Goal: Transaction & Acquisition: Purchase product/service

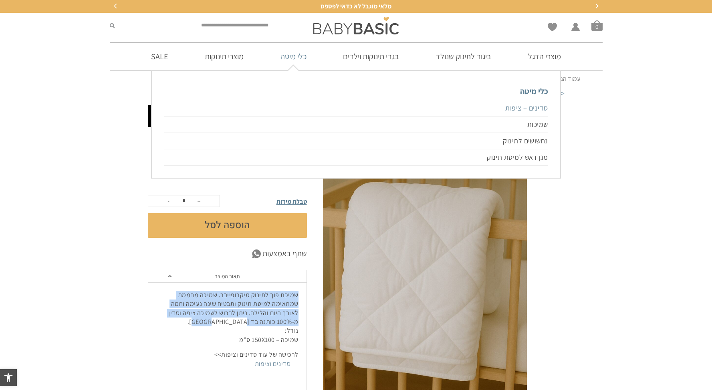
click at [524, 110] on link "סדינים + ציפות" at bounding box center [356, 108] width 384 height 17
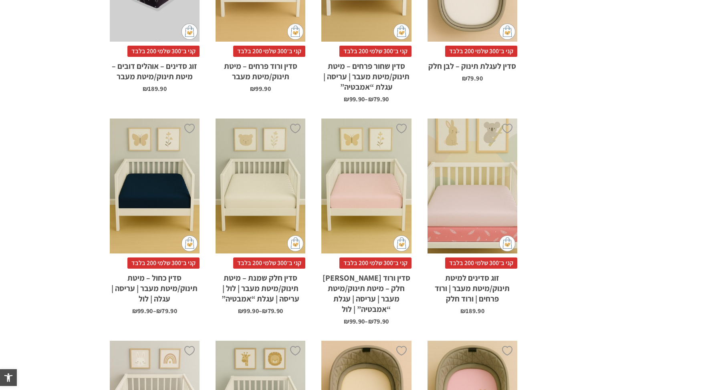
scroll to position [716, 0]
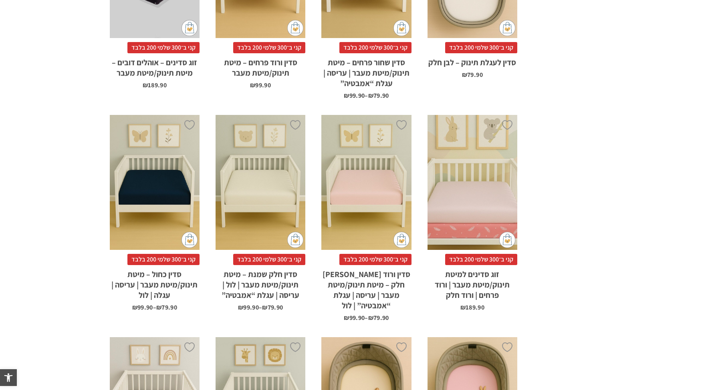
click at [254, 166] on div "x בחירת סוג סדין לול 88X95 מיטת תינוק/מעבר 66X128 עגלת "אמבטיה" 75X33 עריסה 90X…" at bounding box center [261, 182] width 90 height 135
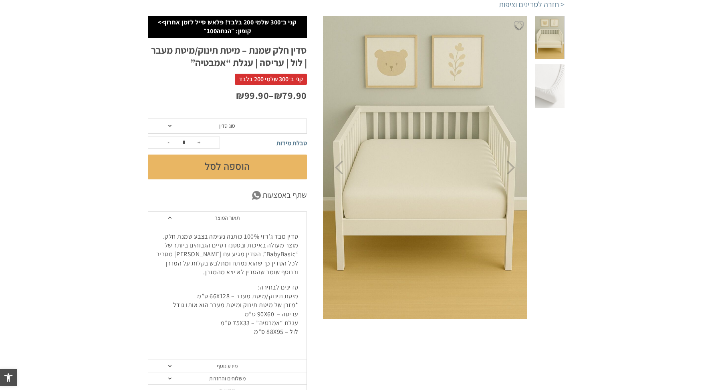
scroll to position [127, 0]
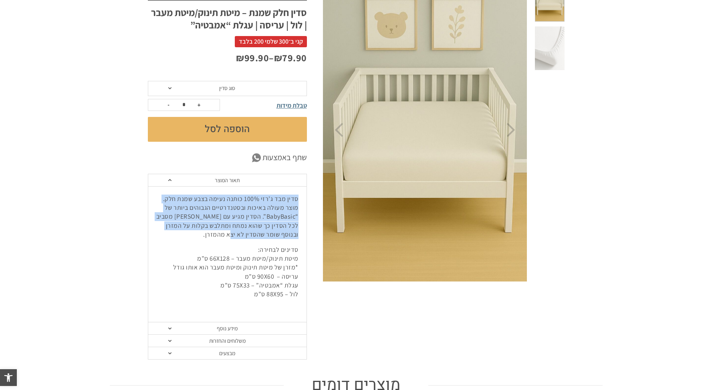
drag, startPoint x: 236, startPoint y: 235, endPoint x: 311, endPoint y: 201, distance: 82.9
click at [311, 201] on div "**********" at bounding box center [235, 169] width 175 height 382
copy p "סדין מבד ג’רזי 100% כותנה נעימה בצבע שמנת חלק. מוצר מעולה באיכות ובסטנדרטיים הג…"
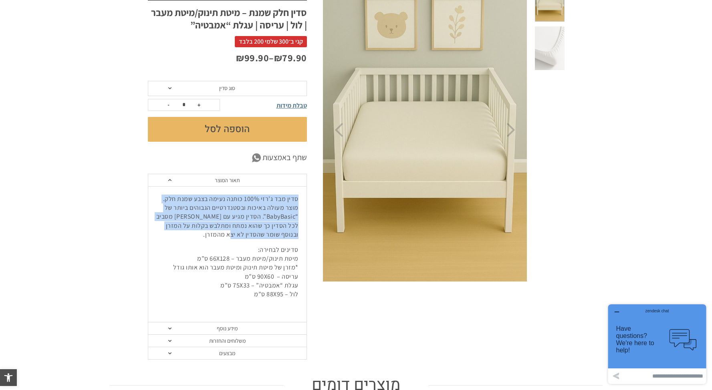
scroll to position [0, 0]
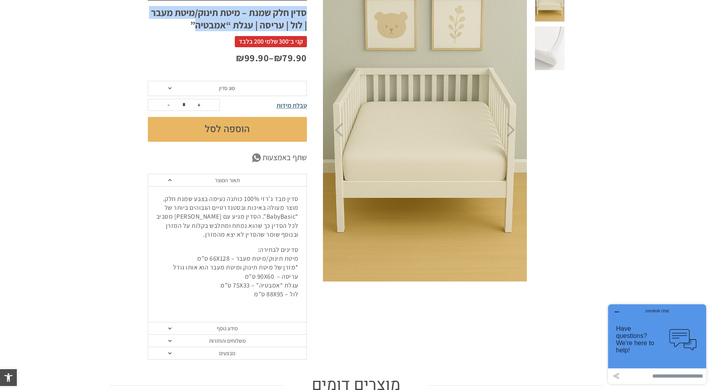
drag, startPoint x: 309, startPoint y: 10, endPoint x: 197, endPoint y: 27, distance: 112.7
click at [197, 27] on div "**********" at bounding box center [235, 169] width 175 height 382
click at [198, 27] on h1 "סדין חלק שמנת – מיטת תינוק/מיטת מעבר | לול | עריסה | עגלת “אמבטיה”" at bounding box center [227, 18] width 159 height 25
drag, startPoint x: 239, startPoint y: 10, endPoint x: 201, endPoint y: 24, distance: 40.6
click at [194, 24] on h1 "סדין חלק שמנת – מיטת תינוק/מיטת מעבר | לול | עריסה | עגלת “אמבטיה”" at bounding box center [227, 18] width 159 height 25
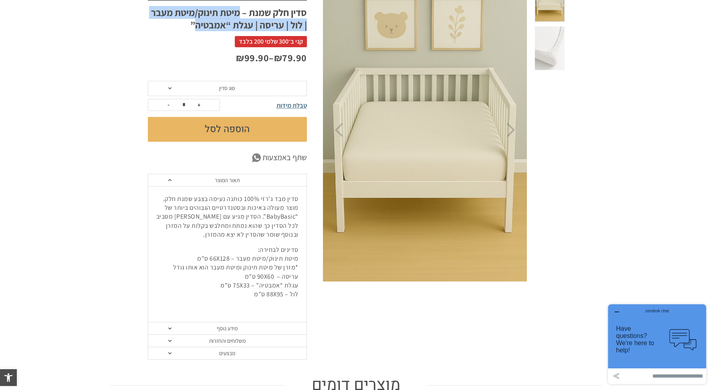
copy h1 "מיטת תינוק/מיטת מעבר | לול | עריסה | עגלת “אמבטיה"
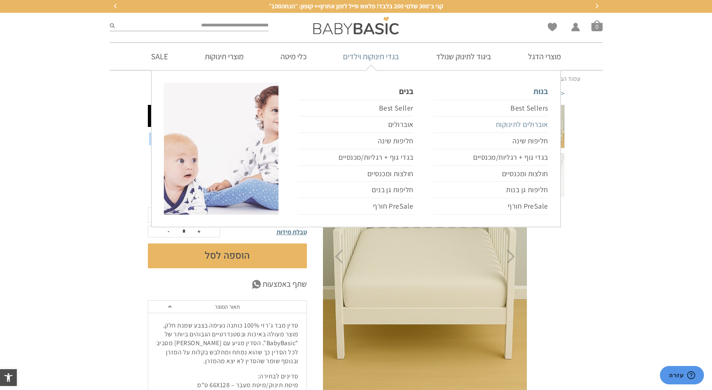
click at [521, 124] on link "אוברולים לתינוקות" at bounding box center [491, 125] width 115 height 16
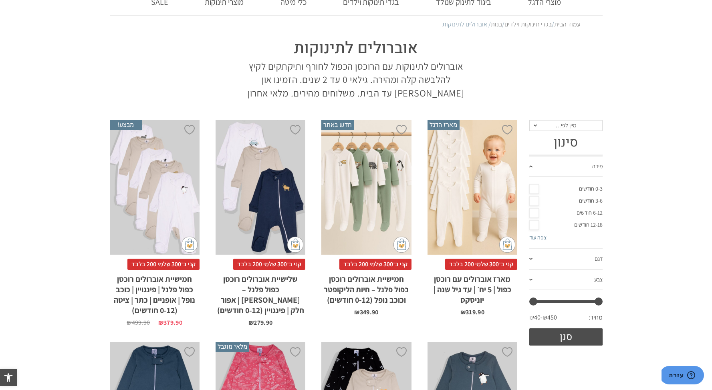
scroll to position [3, 0]
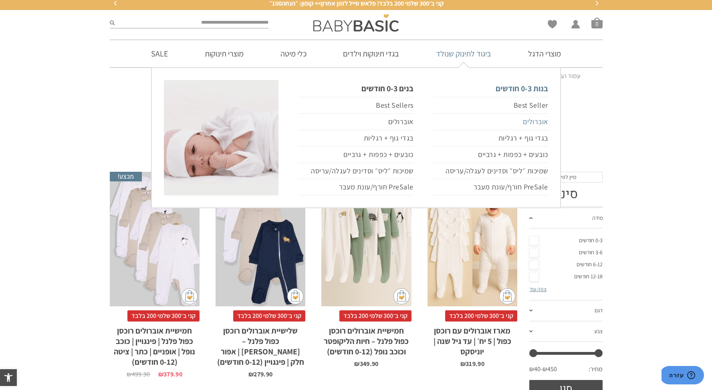
click at [527, 120] on link "אוברולים" at bounding box center [491, 122] width 115 height 16
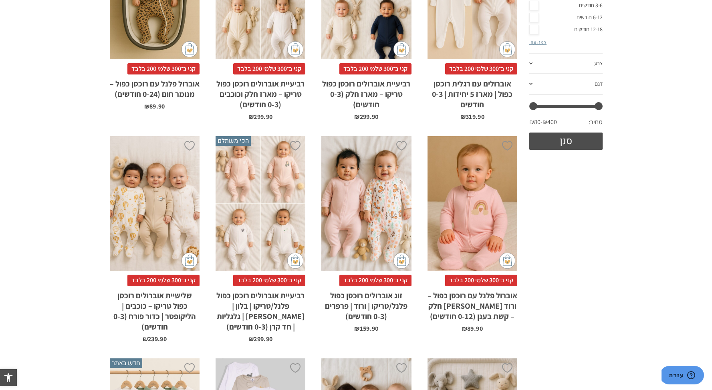
scroll to position [60, 0]
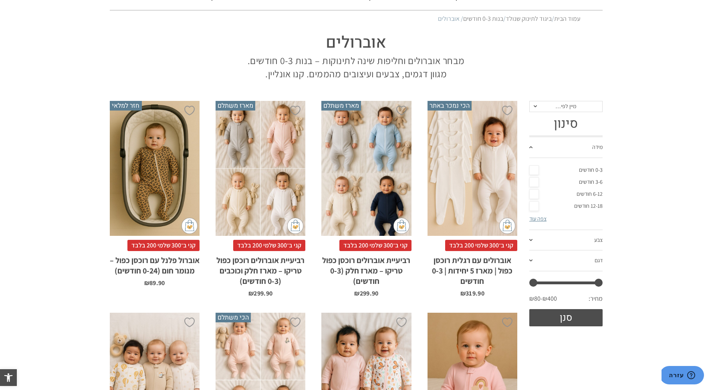
click at [481, 158] on div "x בחירת סוג בד טריקו (עונת מעבר/קיץ) פלנל (חורף)" at bounding box center [473, 168] width 90 height 135
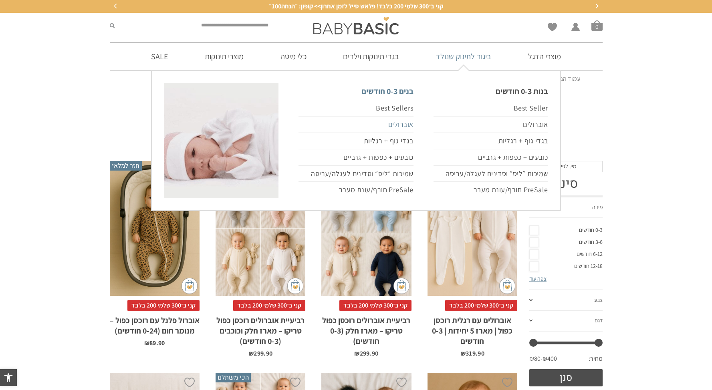
click at [400, 125] on link "אוברולים" at bounding box center [356, 125] width 115 height 16
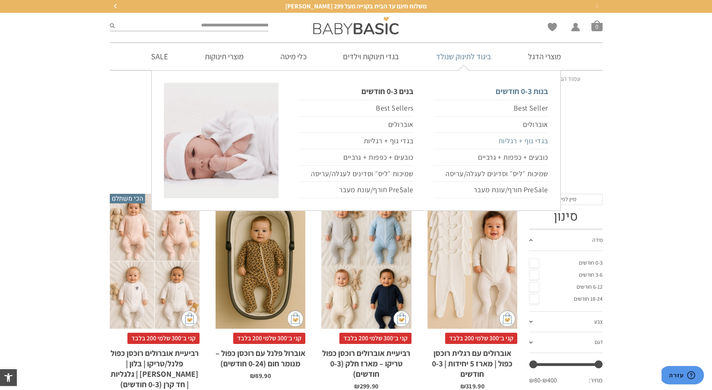
click at [534, 142] on link "בגדי גוף + רגליות" at bounding box center [491, 141] width 115 height 16
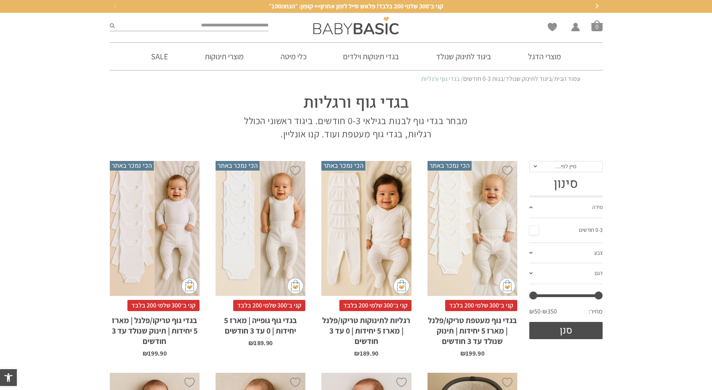
scroll to position [142, 0]
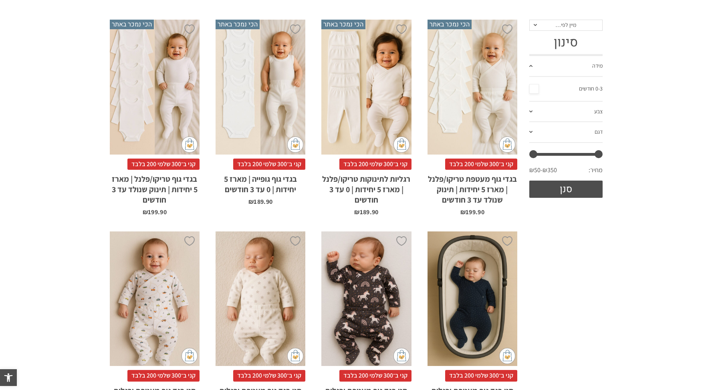
click at [455, 122] on div "x בחירת סוג בד טריקו (עונת מעבר/קיץ) פלנל (חורף)" at bounding box center [473, 87] width 90 height 135
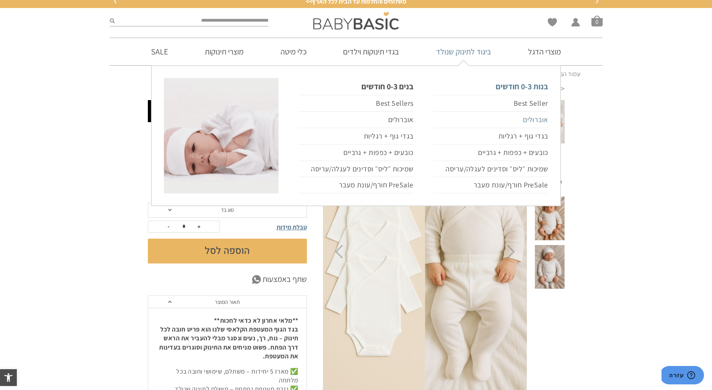
click at [536, 121] on link "אוברולים" at bounding box center [491, 120] width 115 height 16
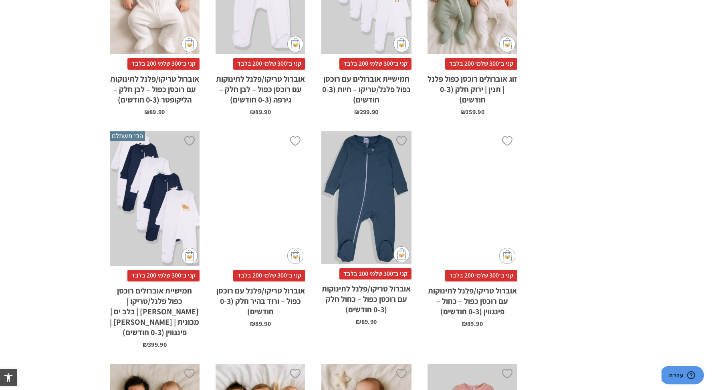
scroll to position [1285, 0]
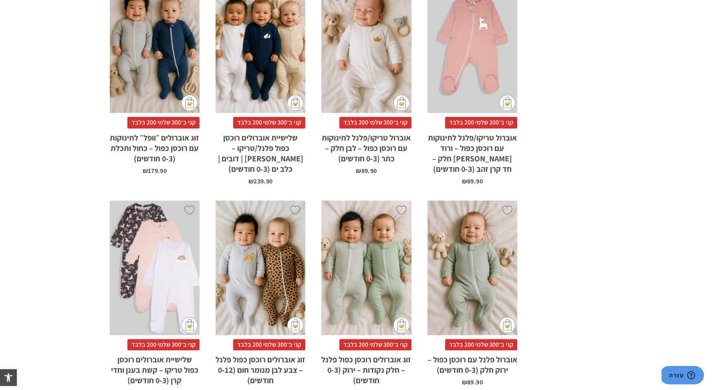
click at [260, 50] on div "x בחירת סוג בד טריקו (עונת מעבר/קיץ) פלנל (חורף)" at bounding box center [261, 45] width 90 height 135
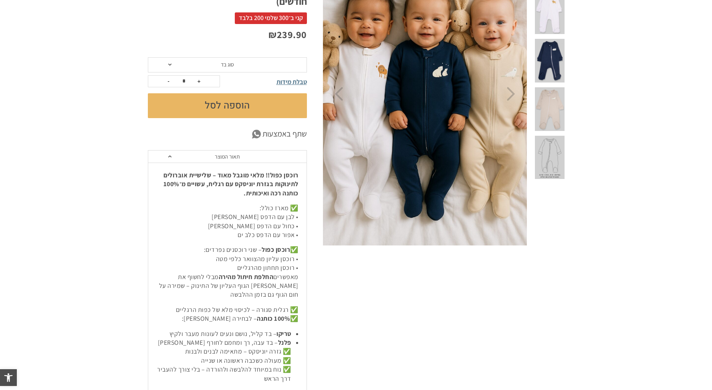
scroll to position [172, 0]
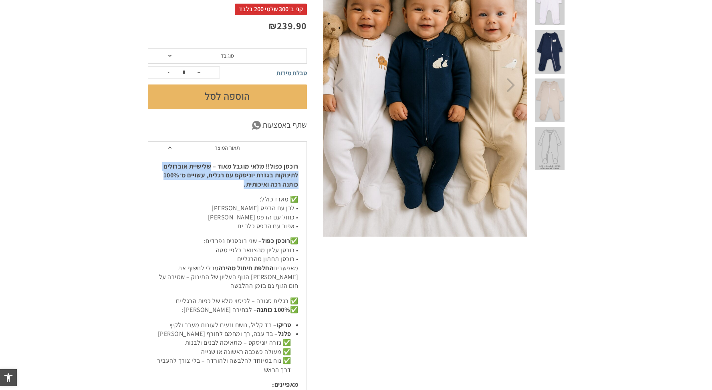
drag, startPoint x: 211, startPoint y: 153, endPoint x: 206, endPoint y: 175, distance: 22.1
click at [206, 175] on p "רוכסן כפול!! מלאי מוגבל מאוד – שלישיית אוברולים לתינוקות בגזרת יוניסקס עם רגלית…" at bounding box center [227, 175] width 142 height 27
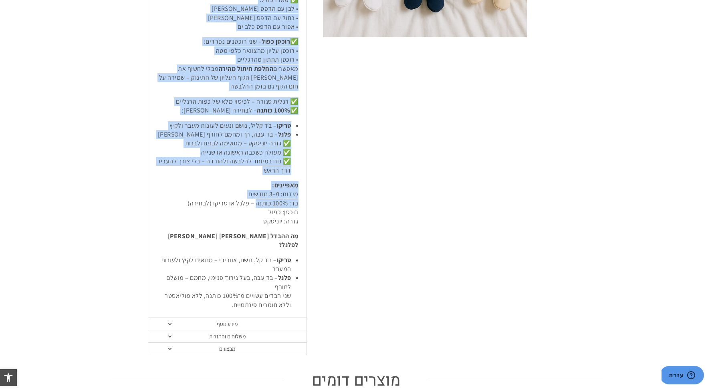
scroll to position [316, 0]
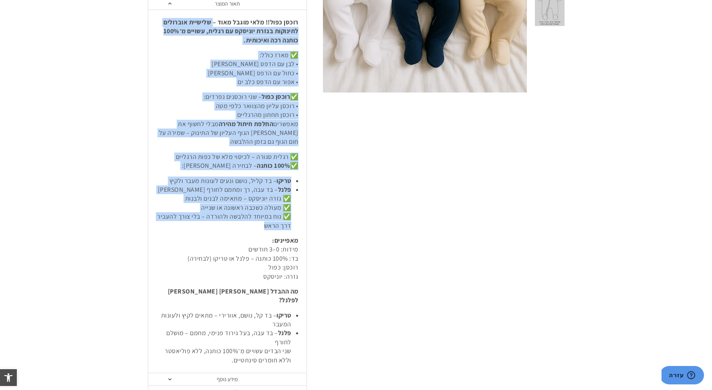
drag, startPoint x: 212, startPoint y: 278, endPoint x: 243, endPoint y: 219, distance: 67.3
click at [243, 219] on div "רוכסן כפול!! מלאי מוגבל מאוד – שלישיית אוברולים לתינוקות בגזרת יוניסקס עם רגלית…" at bounding box center [227, 192] width 158 height 364
copy div "loremip dolorsit ametcons adipi elitsed do eiusm, tempor i־220% utlab etd magna…"
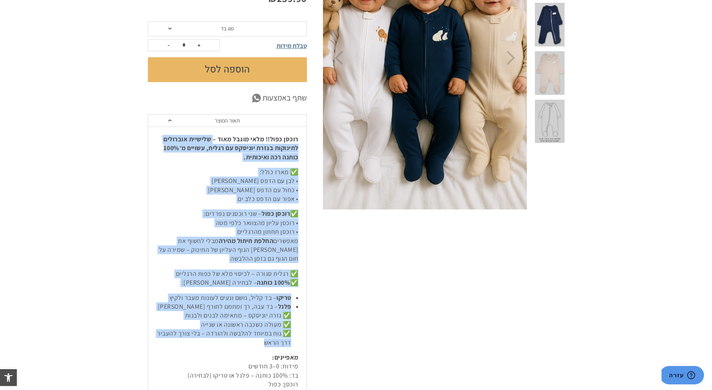
scroll to position [200, 0]
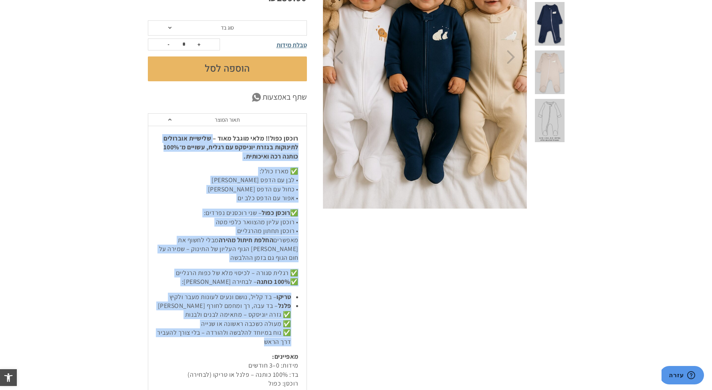
copy div "שלישיית אוברולים לתינוקות בגזרת יוניסקס עם רגלית, עשויים מ־100% כותנה רכה ואיכו…"
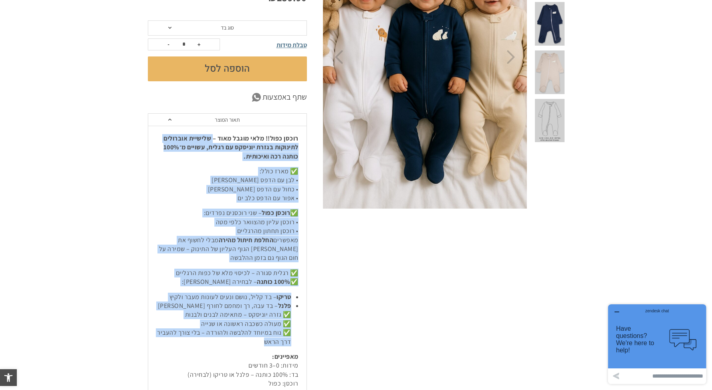
click at [274, 167] on p "✅ מארז כולל: • לבן עם הדפס אריה • כחול עם הדפס דוב קוטב • אפור עם הדפס כלב ים" at bounding box center [227, 185] width 142 height 36
drag, startPoint x: 210, startPoint y: 126, endPoint x: 198, endPoint y: 328, distance: 202.0
click at [198, 328] on div "רוכסן כפול!! מלאי מוגבל מאוד – שלישיית אוברולים לתינוקות בגזרת יוניסקס עם רגלית…" at bounding box center [227, 308] width 158 height 364
copy div "שלישיית אוברולים לתינוקות בגזרת יוניסקס עם רגלית, עשויים מ־100% כותנה רכה ואיכו…"
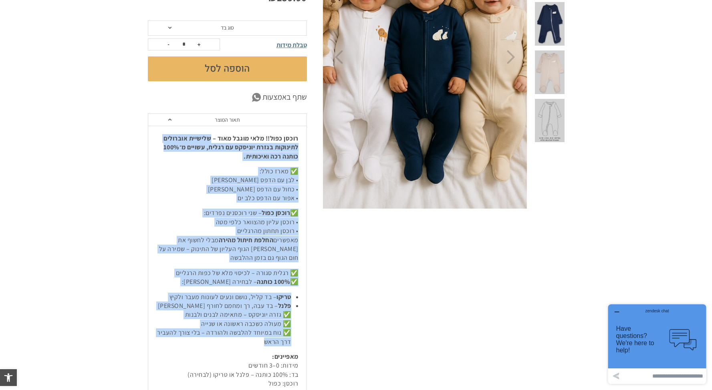
copy div "שלישיית אוברולים לתינוקות בגזרת יוניסקס עם רגלית, עשויים מ־100% כותנה רכה ואיכו…"
click at [278, 167] on p "✅ מארז כולל: • לבן עם הדפס אריה • כחול עם הדפס דוב קוטב • אפור עם הדפס כלב ים" at bounding box center [227, 185] width 142 height 36
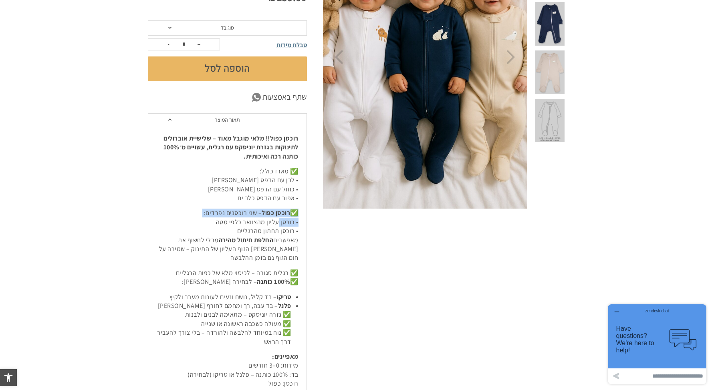
drag, startPoint x: 302, startPoint y: 195, endPoint x: 278, endPoint y: 213, distance: 30.1
click at [278, 213] on div "רוכסן כפול!! מלאי מוגבל מאוד – שלישיית אוברולים לתינוקות בגזרת יוניסקס עם רגלית…" at bounding box center [227, 308] width 158 height 364
click at [278, 214] on p "✅ רוכסן כפול – שני רוכסנים נפרדים: • רוכסן עליון מהצוואר כלפי מטה • רוכסן תחתון…" at bounding box center [227, 236] width 142 height 54
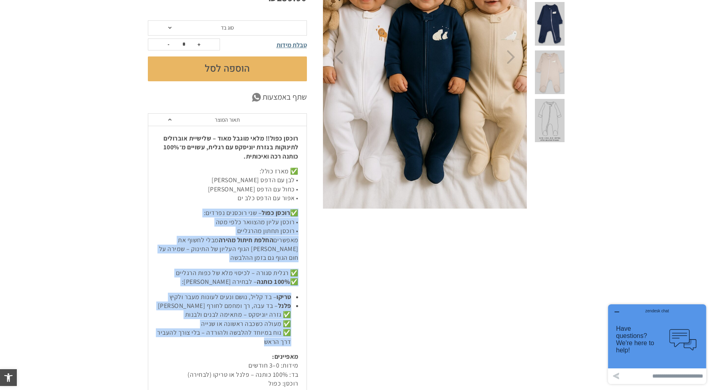
drag, startPoint x: 248, startPoint y: 330, endPoint x: 302, endPoint y: 202, distance: 138.9
click at [302, 202] on div "רוכסן כפול!! מלאי מוגבל מאוד – שלישיית אוברולים לתינוקות בגזרת יוניסקס עם רגלית…" at bounding box center [227, 308] width 158 height 364
copy div "✅ רוכסן כפול – שני רוכסנים נפרדים: • רוכסן עליון מהצוואר כלפי מטה • רוכסן תחתון…"
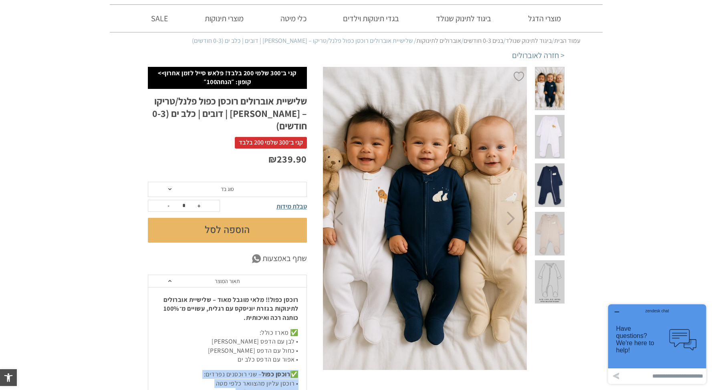
scroll to position [156, 0]
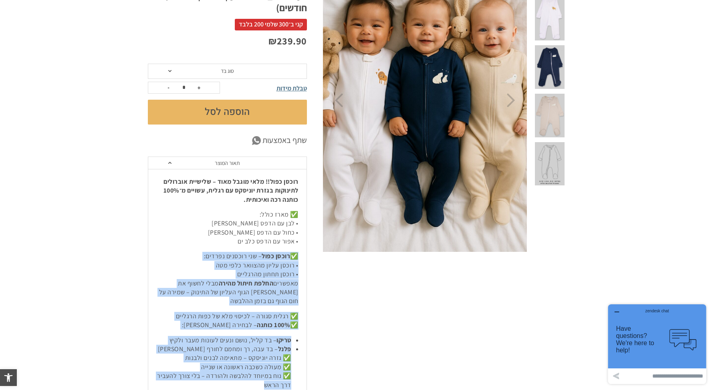
click at [283, 295] on div "רוכסן כפול!! מלאי מוגבל מאוד – שלישיית אוברולים לתינוקות בגזרת יוניסקס עם רגלית…" at bounding box center [227, 351] width 158 height 364
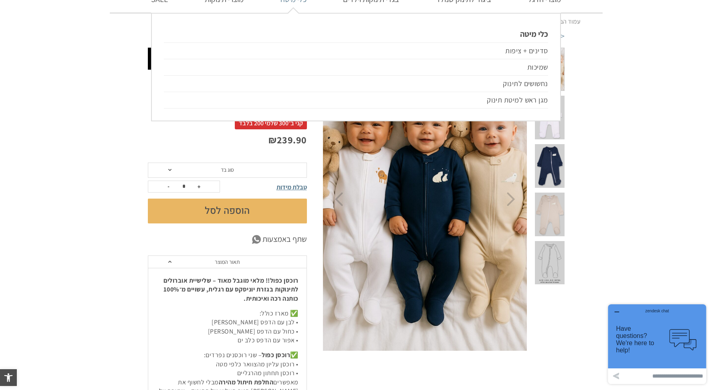
scroll to position [0, 0]
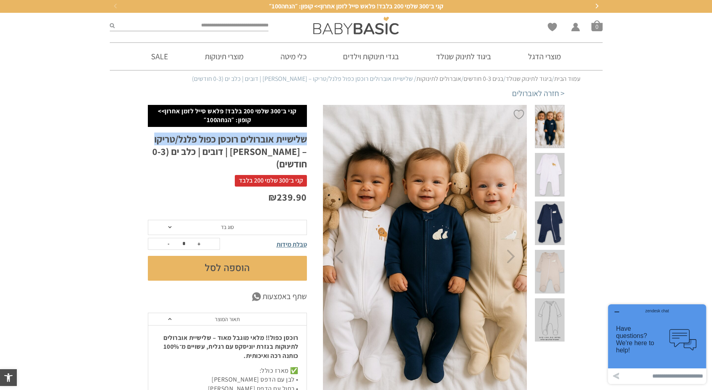
drag, startPoint x: 182, startPoint y: 137, endPoint x: 314, endPoint y: 141, distance: 131.9
click at [294, 140] on h1 "שלישיית אוברולים רוכסן כפול פלנל/טריקו – אריה | דובים | כלב ים (0-3 חודשים)" at bounding box center [227, 152] width 159 height 38
drag, startPoint x: 274, startPoint y: 138, endPoint x: 149, endPoint y: 140, distance: 125.1
click at [149, 140] on h1 "שלישיית אוברולים רוכסן כפול פלנל/טריקו – אריה | דובים | כלב ים (0-3 חודשים)" at bounding box center [227, 152] width 159 height 38
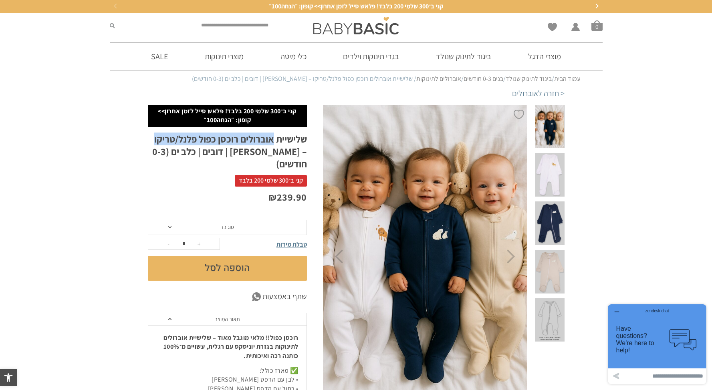
copy h1 "אוברולים רוכסן כפול פלנל/טריקו"
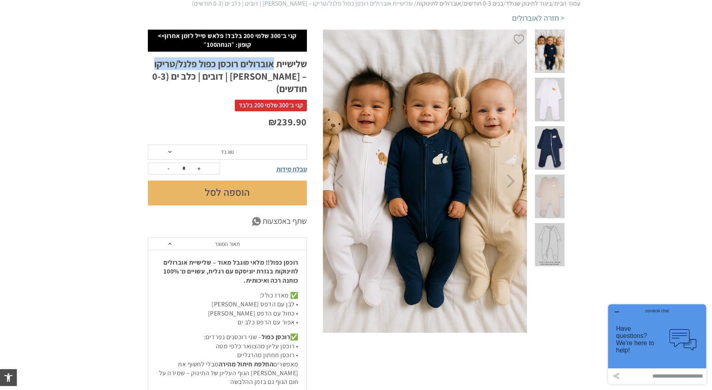
scroll to position [142, 0]
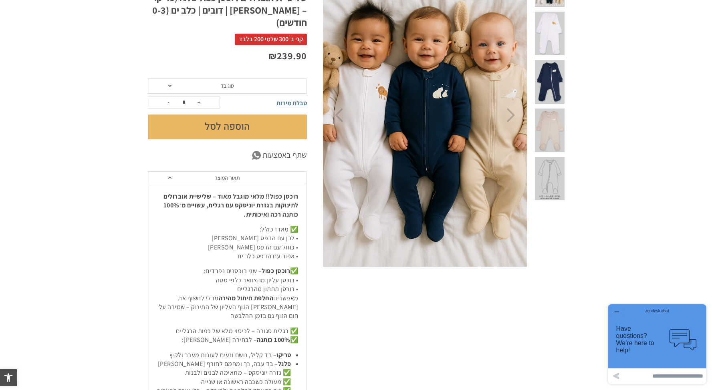
click at [268, 252] on div "רוכסן כפול!! מלאי מוגבל מאוד – שלישיית אוברולים לתינוקות בגזרת יוניסקס עם רגלית…" at bounding box center [227, 366] width 158 height 364
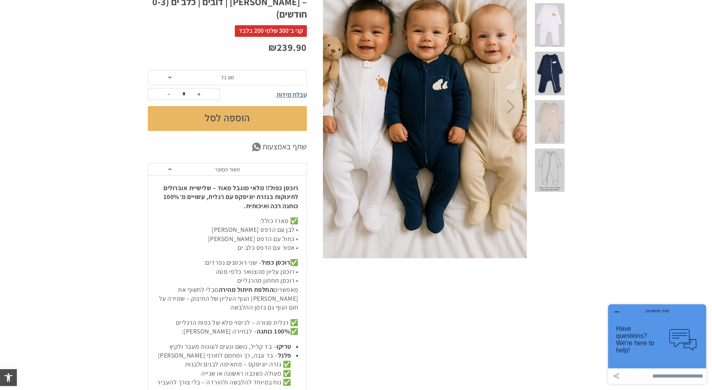
scroll to position [162, 0]
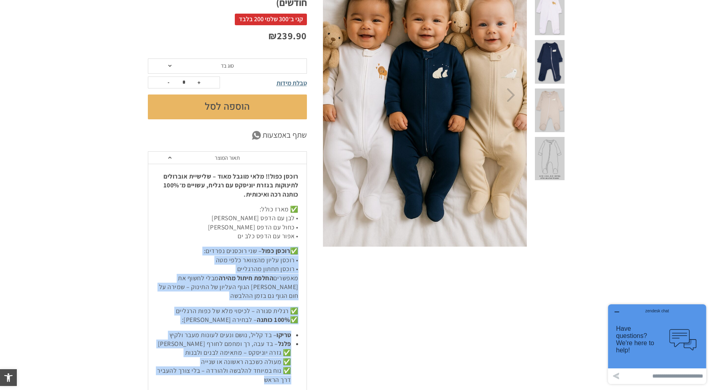
drag, startPoint x: 262, startPoint y: 369, endPoint x: 282, endPoint y: 252, distance: 118.8
click at [298, 238] on div "רוכסן כפול!! מלאי מוגבל מאוד – שלישיית אוברולים לתינוקות בגזרת יוניסקס עם רגלית…" at bounding box center [227, 346] width 158 height 364
copy div "✅ רוכסן כפול – שני רוכסנים נפרדים: • רוכסן עליון מהצוואר כלפי מטה • רוכסן תחתון…"
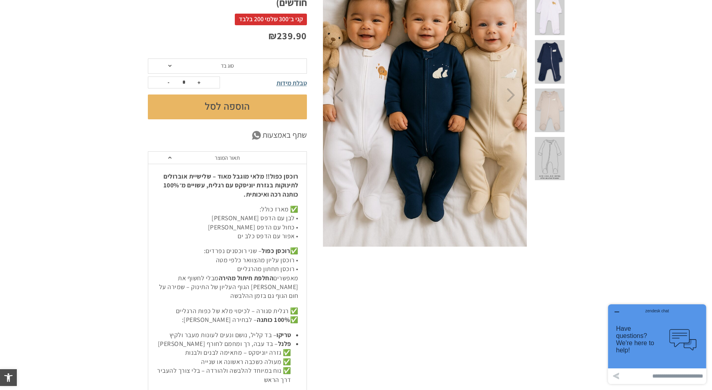
click at [247, 180] on strong "רוכסן כפול!! מלאי מוגבל מאוד – שלישיית אוברולים לתינוקות בגזרת יוניסקס עם רגלית…" at bounding box center [231, 185] width 135 height 26
drag, startPoint x: 291, startPoint y: 318, endPoint x: 184, endPoint y: 333, distance: 108.8
click at [184, 333] on ul "טריקו – בד קליל, נושם ונעים לעונות מעבר ולקיץ פלנל – בד עבה, רך ומחמם לחורף הקר…" at bounding box center [227, 358] width 142 height 54
copy ul "טריקו – בד קליל, נושם ונעים לעונות מעבר ולקיץ פלנל – בד עבה, רך ומחמם לחורף הקר"
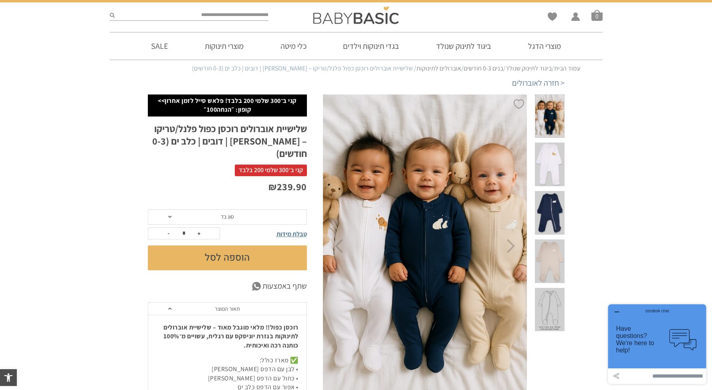
scroll to position [10, 0]
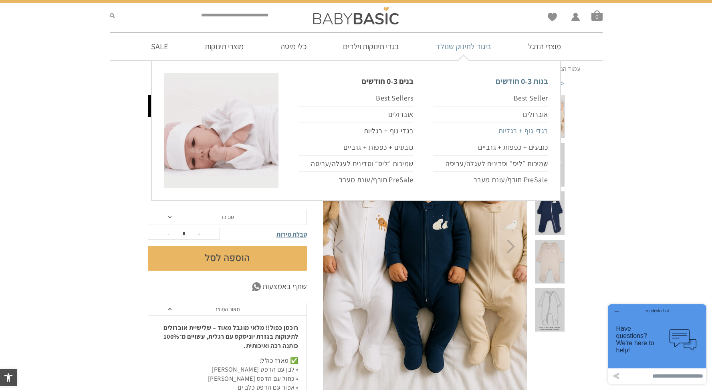
click at [538, 132] on link "בגדי גוף + רגליות" at bounding box center [491, 131] width 115 height 16
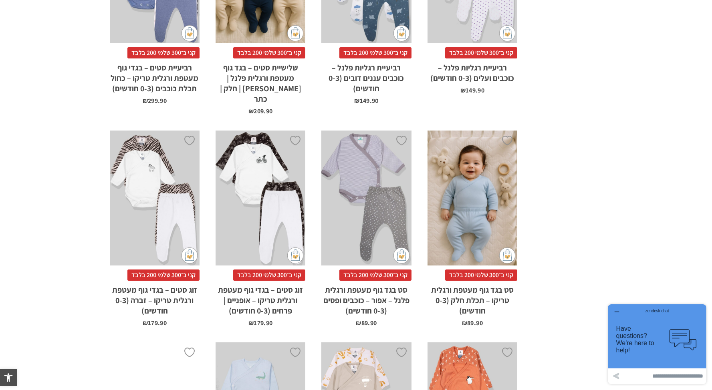
scroll to position [2463, 0]
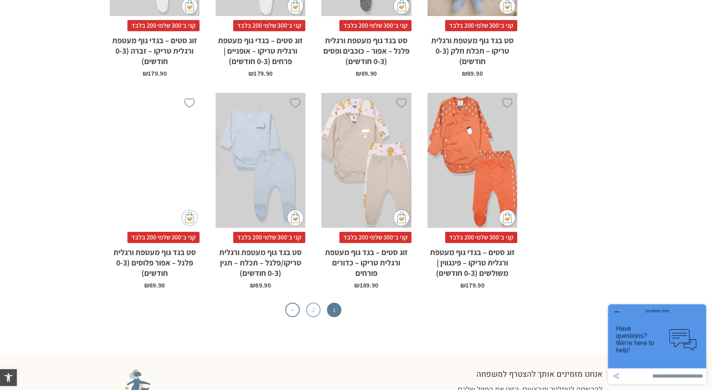
click at [316, 303] on link "2" at bounding box center [313, 310] width 14 height 14
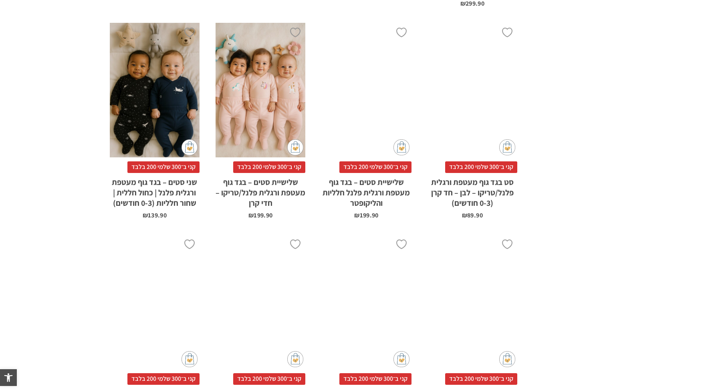
scroll to position [1165, 0]
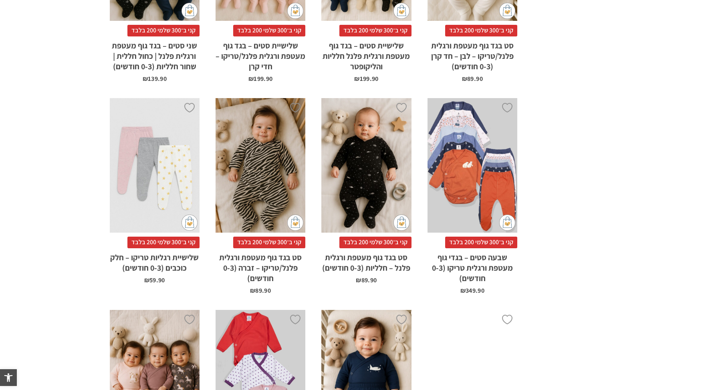
click at [261, 162] on div "x בחירת סוג בד טריקו (עונת מעבר/קיץ) פלנל (חורף)" at bounding box center [261, 165] width 90 height 135
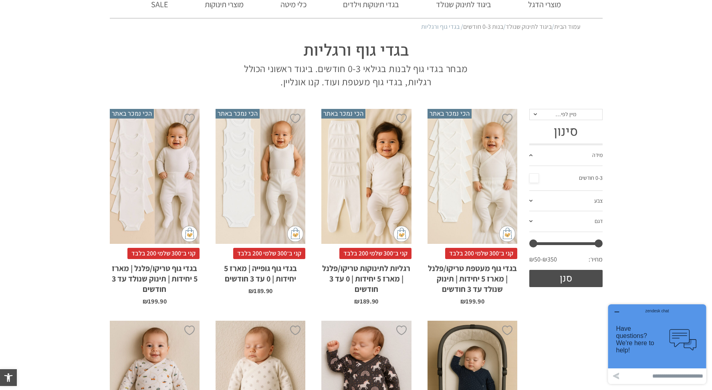
scroll to position [0, 0]
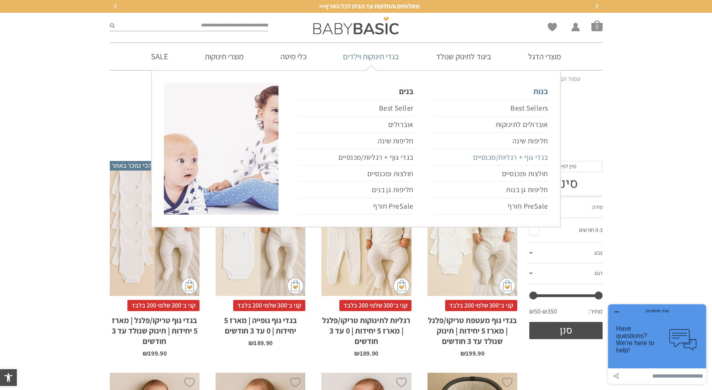
click at [529, 158] on link "בגדי גוף + רגליות/מכנסיים" at bounding box center [491, 158] width 115 height 16
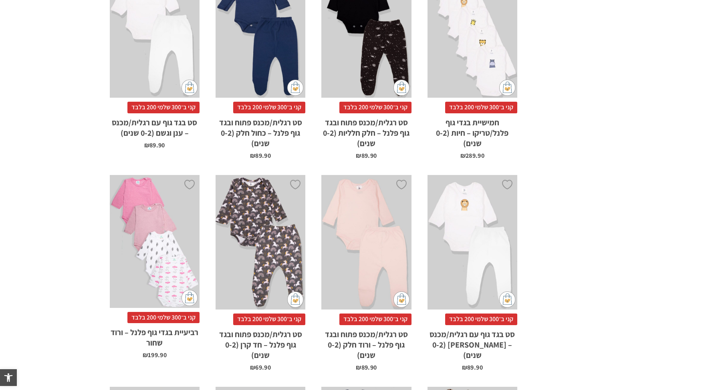
scroll to position [747, 0]
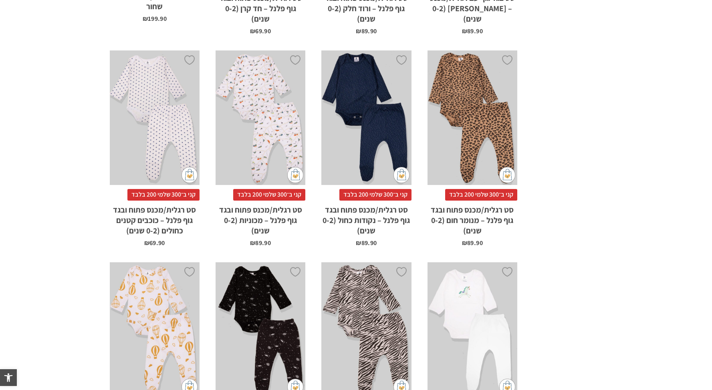
click at [479, 105] on div "x בחירת מידה 0-3m 3-6m 6-12m 12-18m 18-24m" at bounding box center [473, 118] width 90 height 135
